Goal: Navigation & Orientation: Find specific page/section

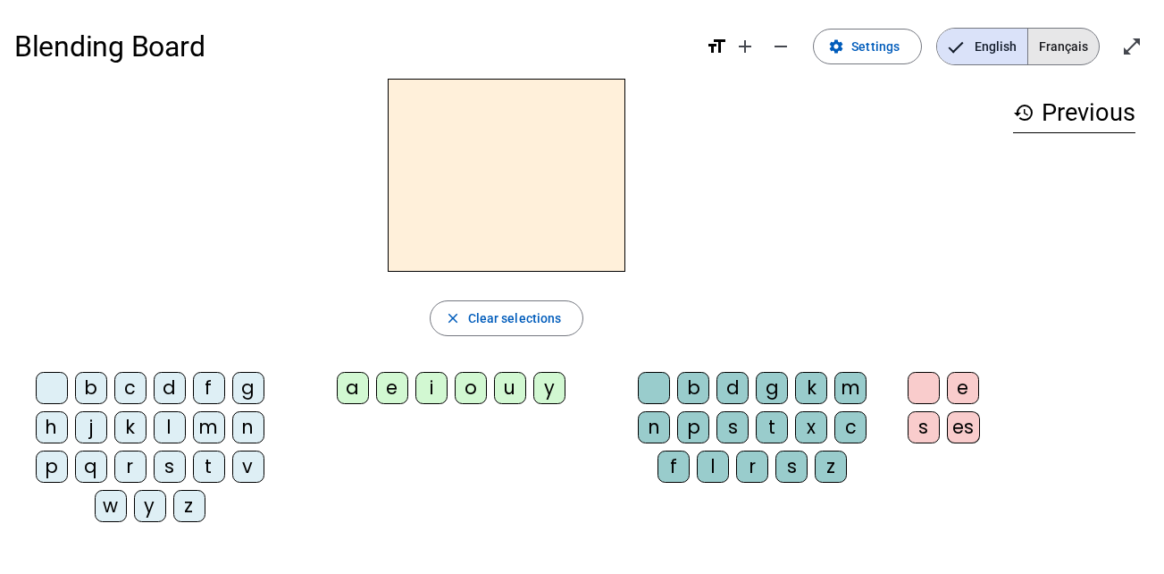
click at [1078, 55] on span "Français" at bounding box center [1063, 47] width 71 height 36
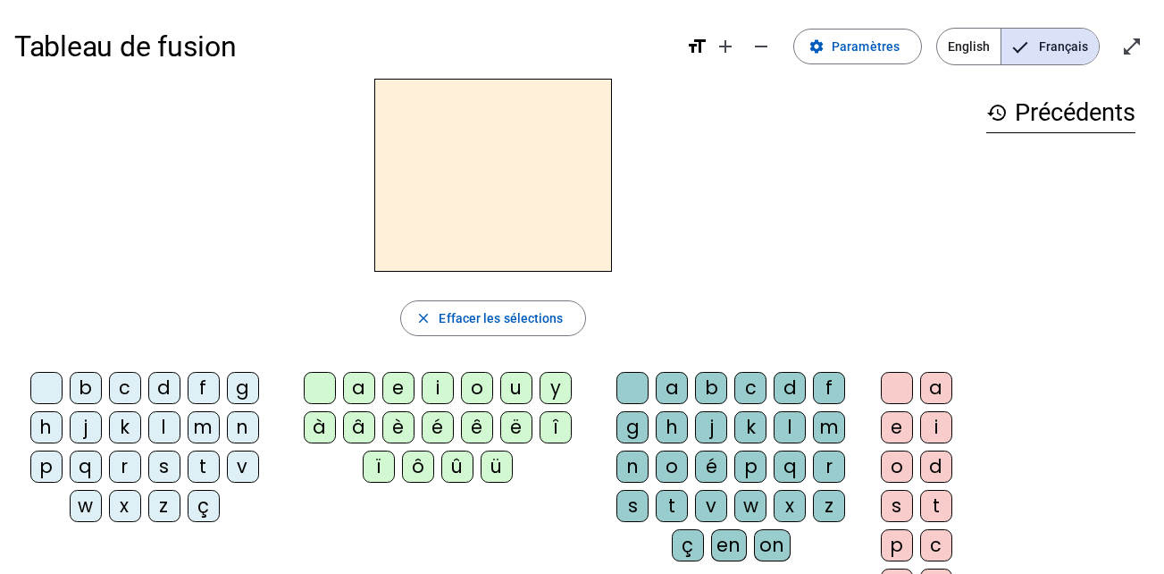
click at [982, 45] on span "English" at bounding box center [968, 47] width 63 height 36
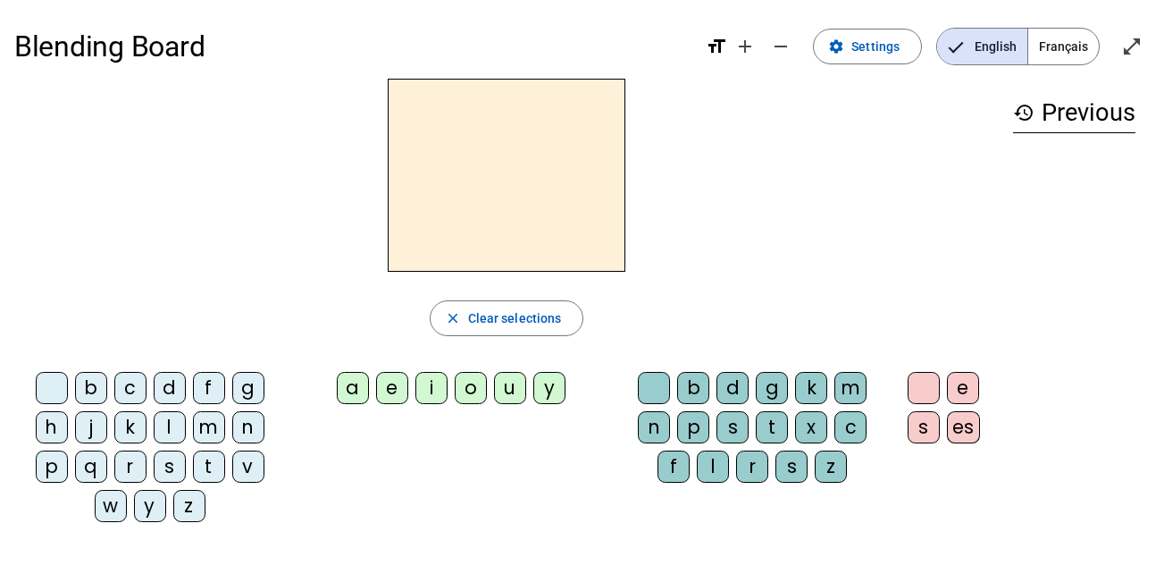
click at [1081, 38] on span "Français" at bounding box center [1063, 47] width 71 height 36
